Goal: Task Accomplishment & Management: Manage account settings

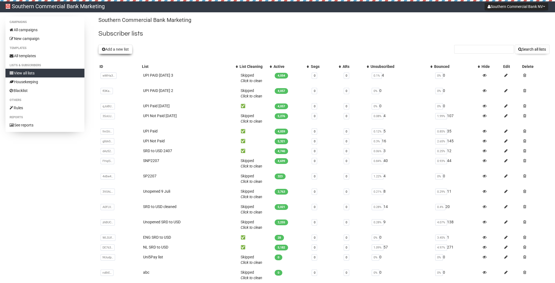
click at [115, 52] on button "Add a new list" at bounding box center [115, 49] width 34 height 9
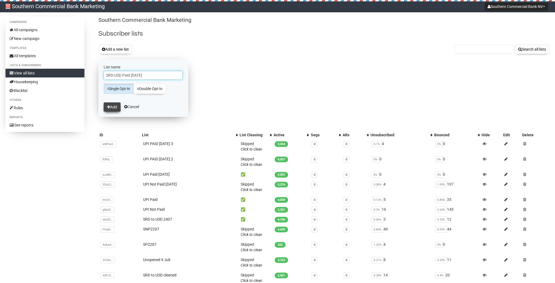
type input "SRD-USD Paid [DATE]"
click at [104, 107] on button "Add" at bounding box center [112, 106] width 17 height 9
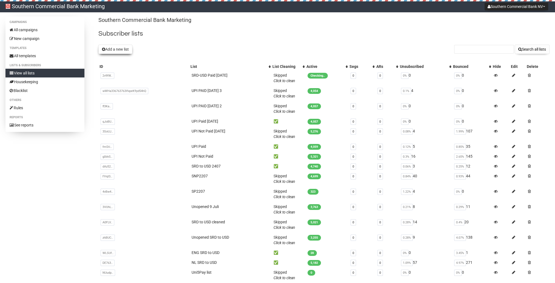
click at [113, 51] on button "Add a new list" at bounding box center [115, 49] width 34 height 9
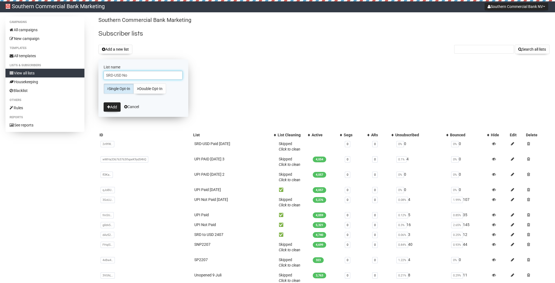
type input "SRD-USD Not"
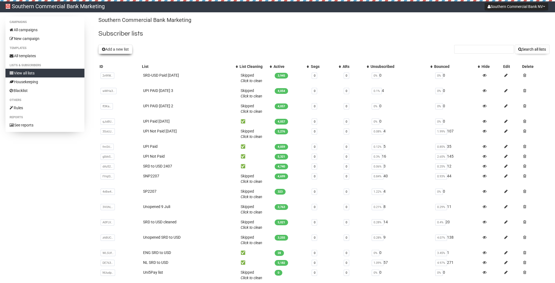
click at [116, 50] on button "Add a new list" at bounding box center [115, 49] width 34 height 9
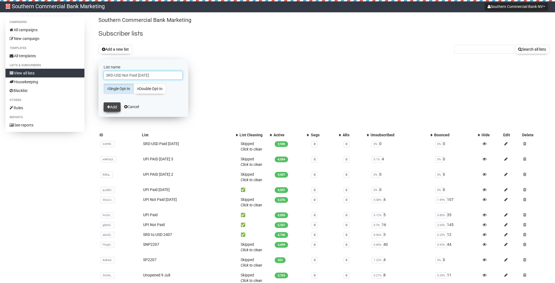
type input "SRD-USD Not Paid [DATE]"
click at [118, 105] on button "Add" at bounding box center [112, 106] width 17 height 9
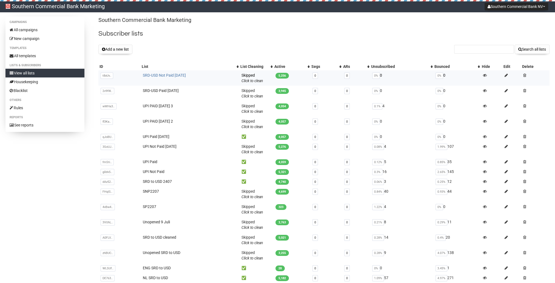
click at [151, 76] on link "SRD-USD Not Paid [DATE]" at bounding box center [164, 75] width 43 height 4
